Goal: Transaction & Acquisition: Purchase product/service

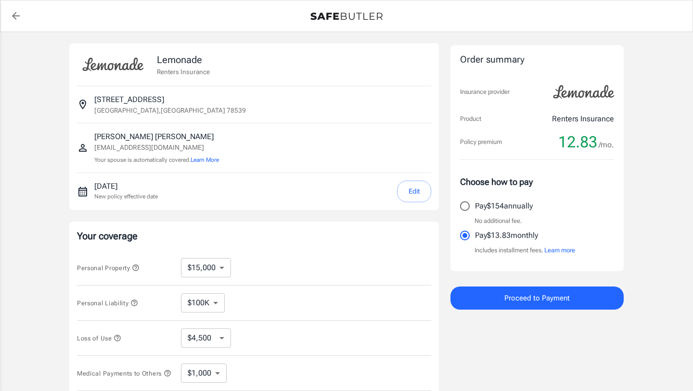
select select "15000"
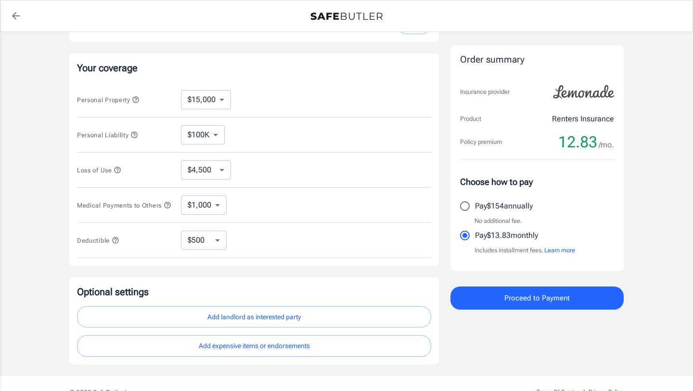
scroll to position [224, 0]
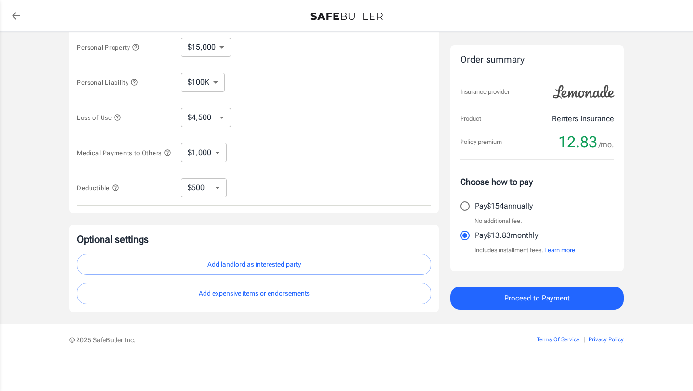
click at [217, 187] on select "$250 $500 $1,000 $2,500" at bounding box center [204, 187] width 46 height 19
select select "250"
click at [219, 189] on select "$250 $500 $1,000 $2,500" at bounding box center [204, 187] width 46 height 19
select select "500"
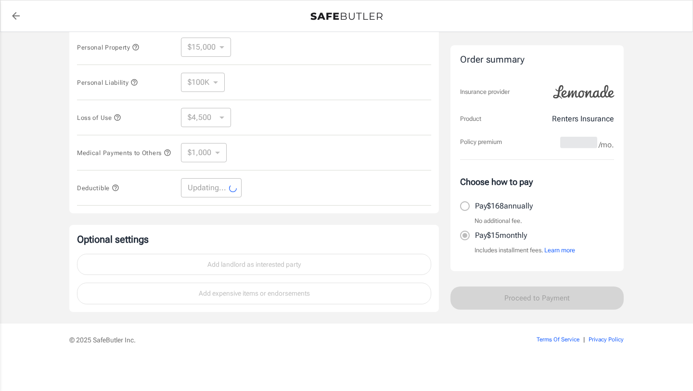
select select "500"
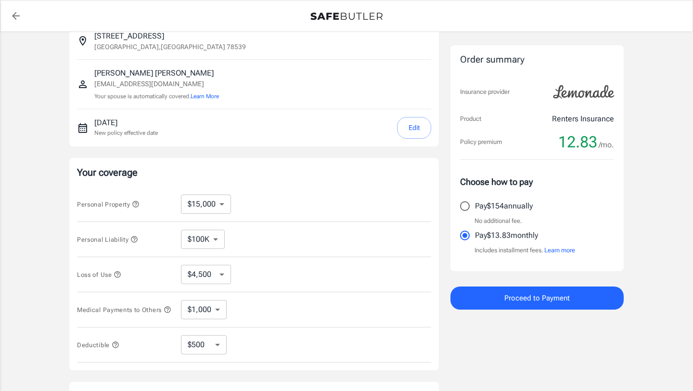
scroll to position [0, 0]
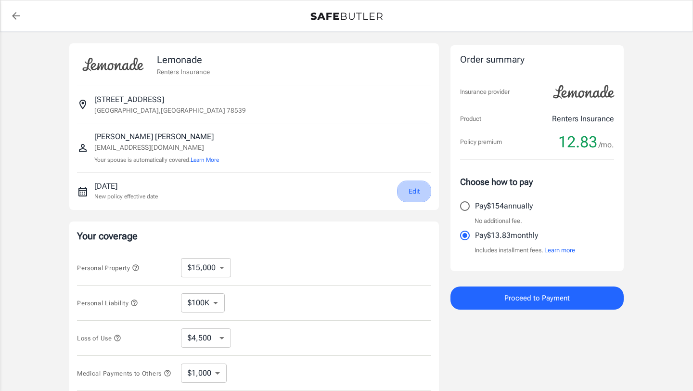
click at [407, 194] on button "Edit" at bounding box center [414, 191] width 34 height 22
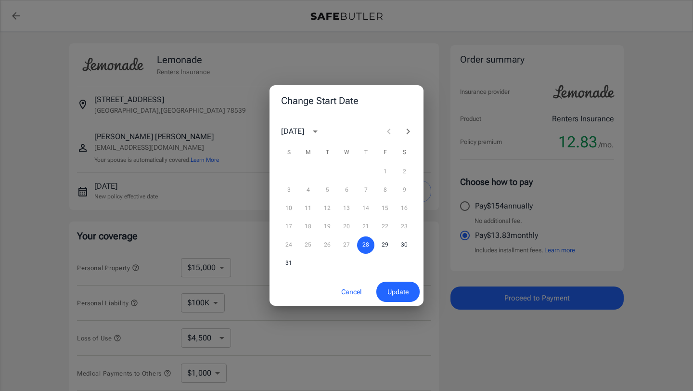
click at [405, 136] on icon "Next month" at bounding box center [408, 132] width 12 height 12
click at [292, 205] on button "14" at bounding box center [288, 208] width 17 height 17
click at [402, 291] on span "Update" at bounding box center [397, 292] width 21 height 12
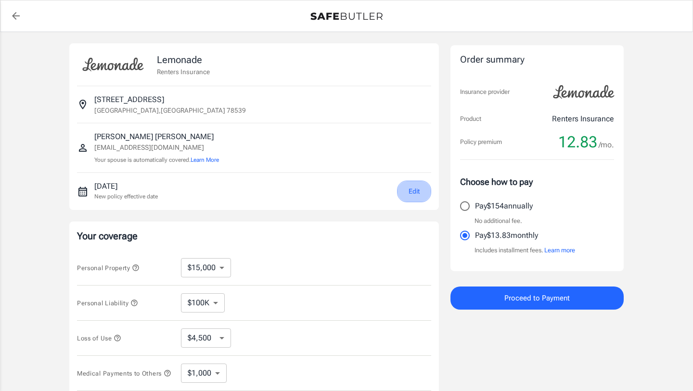
click at [421, 192] on button "Edit" at bounding box center [414, 191] width 34 height 22
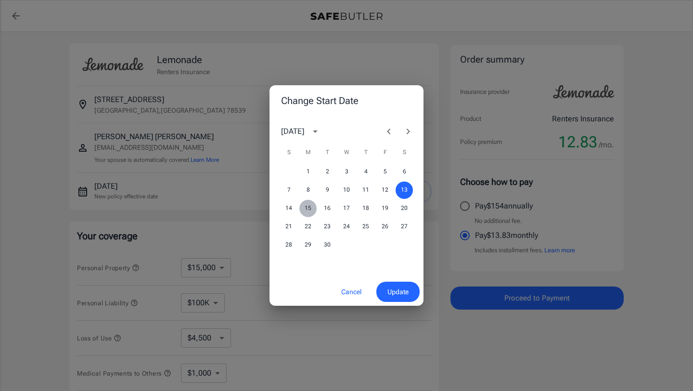
click at [310, 209] on button "15" at bounding box center [307, 208] width 17 height 17
click at [289, 207] on button "14" at bounding box center [288, 208] width 17 height 17
click at [394, 290] on span "Update" at bounding box center [397, 292] width 21 height 12
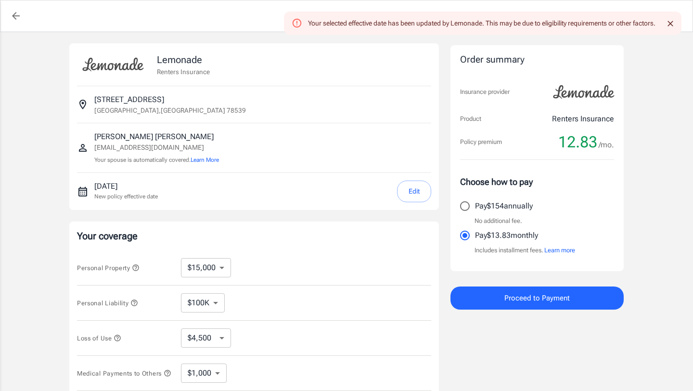
click at [501, 206] on p "Pay $154 annually" at bounding box center [504, 206] width 58 height 12
click at [475, 206] on input "Pay $154 annually" at bounding box center [465, 206] width 20 height 20
radio input "true"
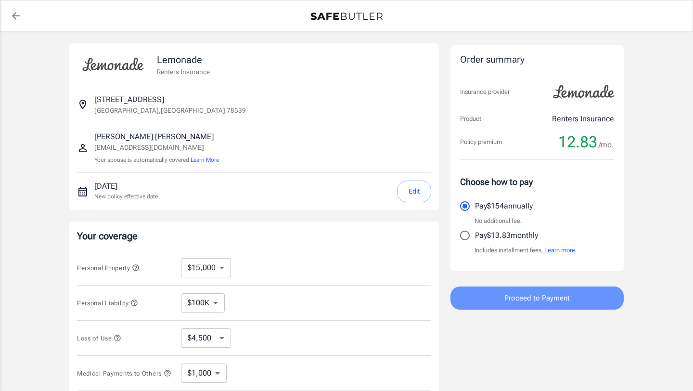
click at [503, 302] on button "Proceed to Payment" at bounding box center [536, 297] width 173 height 23
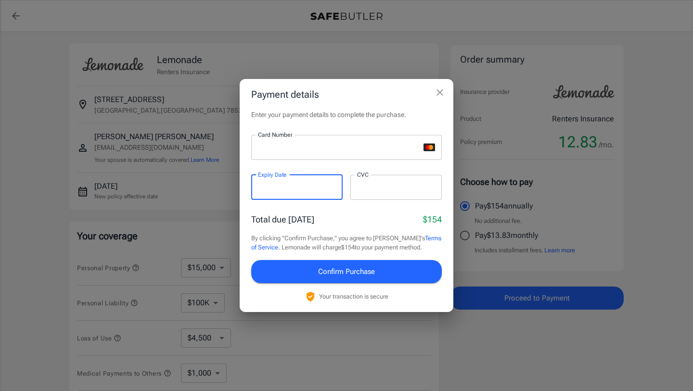
click at [356, 187] on div at bounding box center [395, 187] width 91 height 25
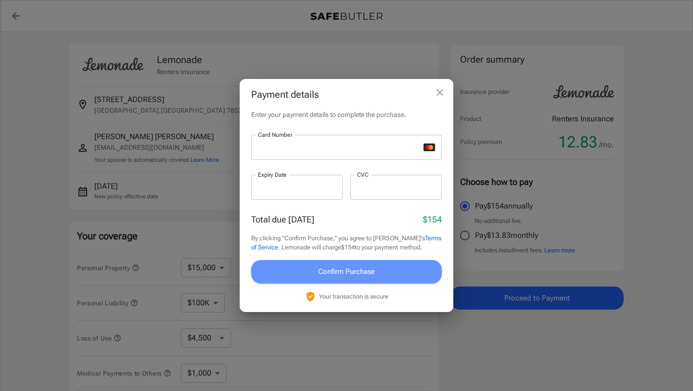
click at [392, 272] on button "Confirm Purchase" at bounding box center [346, 271] width 191 height 23
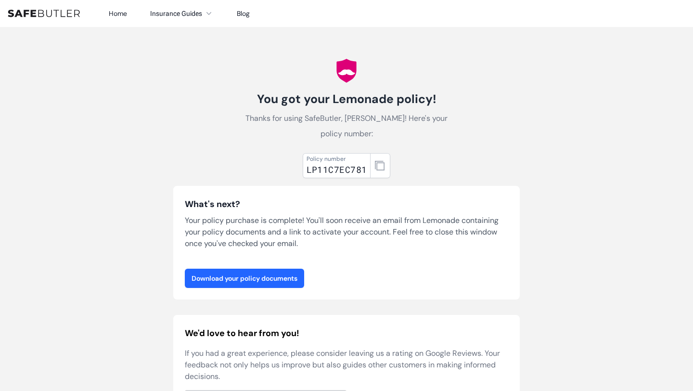
click at [279, 277] on link "Download your policy documents" at bounding box center [244, 277] width 119 height 19
